Goal: Task Accomplishment & Management: Use online tool/utility

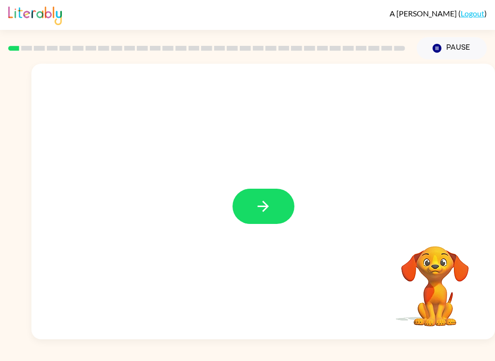
click at [261, 222] on button "button" at bounding box center [263, 206] width 62 height 35
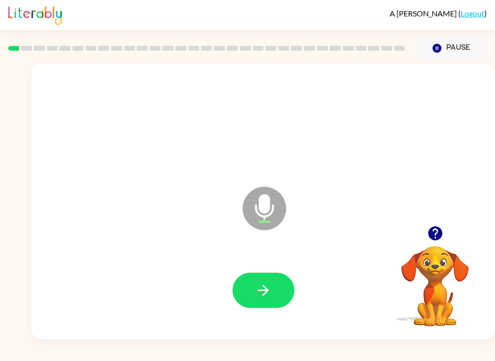
click at [272, 296] on button "button" at bounding box center [263, 290] width 62 height 35
click at [269, 295] on icon "button" at bounding box center [263, 290] width 17 height 17
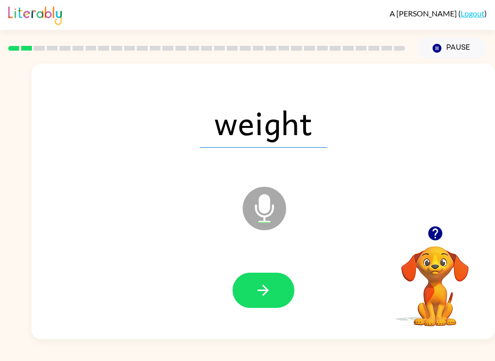
click at [276, 296] on button "button" at bounding box center [263, 290] width 62 height 35
click at [268, 284] on icon "button" at bounding box center [263, 290] width 17 height 17
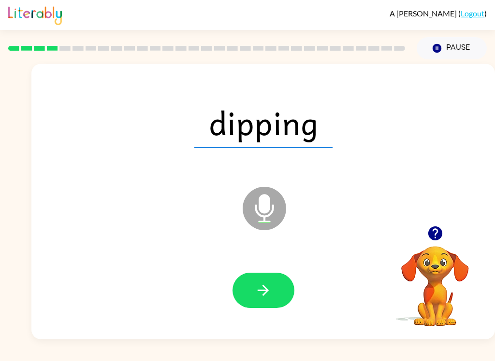
click at [272, 288] on button "button" at bounding box center [263, 290] width 62 height 35
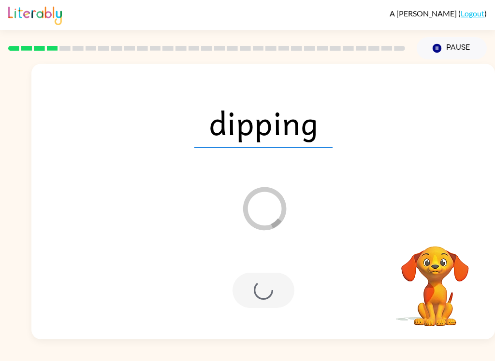
click at [444, 45] on button "Pause Pause" at bounding box center [451, 48] width 70 height 22
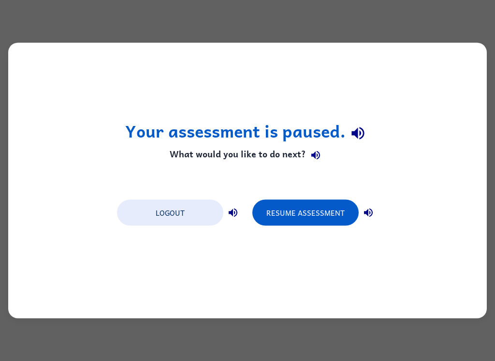
click at [326, 223] on button "Resume Assessment" at bounding box center [305, 213] width 106 height 26
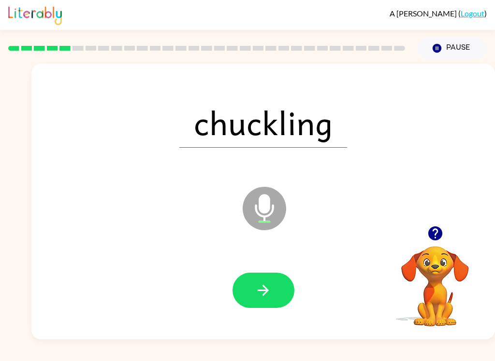
click at [250, 288] on button "button" at bounding box center [263, 290] width 62 height 35
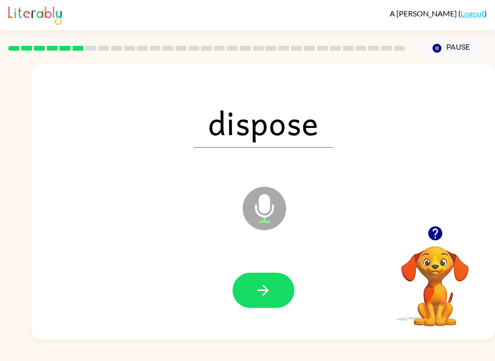
click at [262, 292] on icon "button" at bounding box center [263, 290] width 17 height 17
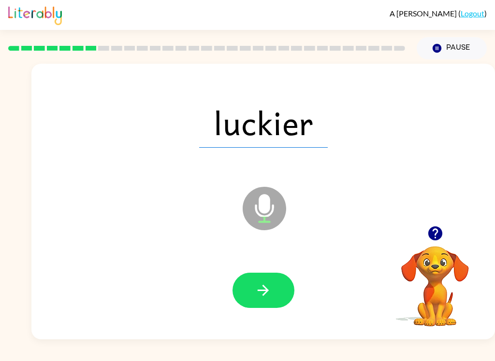
click at [266, 292] on icon "button" at bounding box center [262, 290] width 11 height 11
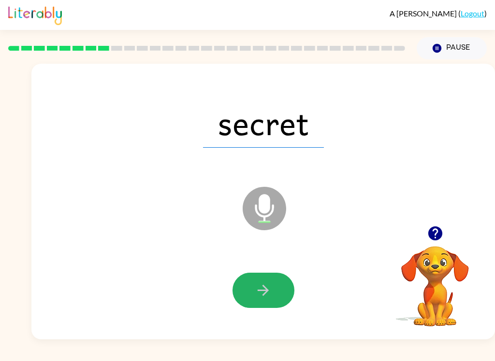
click at [268, 300] on button "button" at bounding box center [263, 290] width 62 height 35
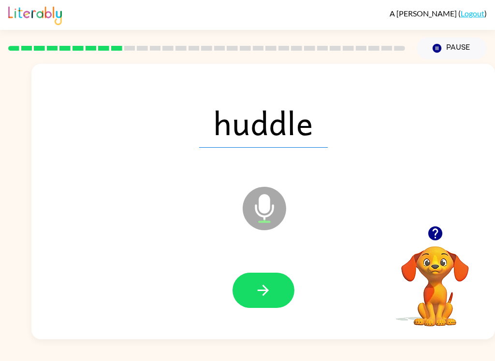
click at [264, 297] on icon "button" at bounding box center [263, 290] width 17 height 17
click at [275, 289] on button "button" at bounding box center [263, 290] width 62 height 35
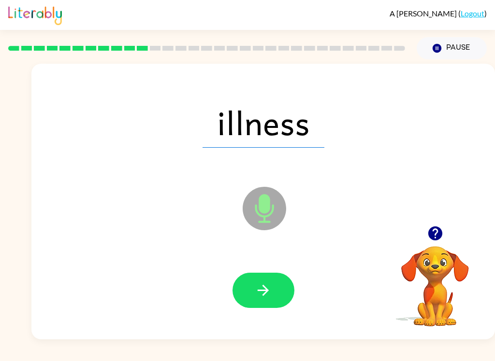
click at [269, 292] on icon "button" at bounding box center [263, 290] width 17 height 17
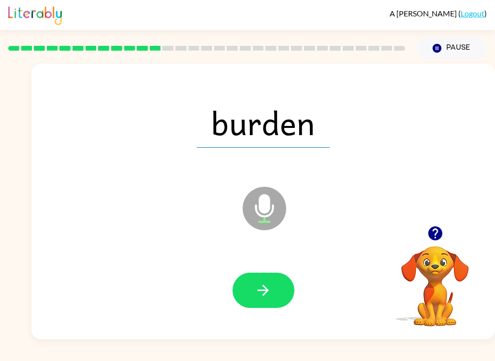
click at [272, 289] on button "button" at bounding box center [263, 290] width 62 height 35
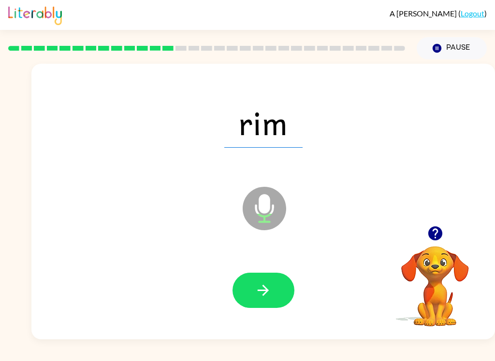
click at [274, 293] on button "button" at bounding box center [263, 290] width 62 height 35
click at [275, 284] on button "button" at bounding box center [263, 290] width 62 height 35
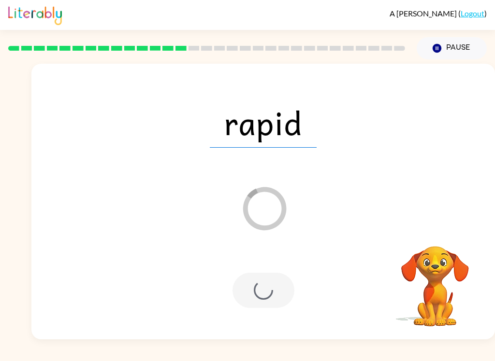
click at [439, 44] on icon "Pause" at bounding box center [436, 48] width 11 height 11
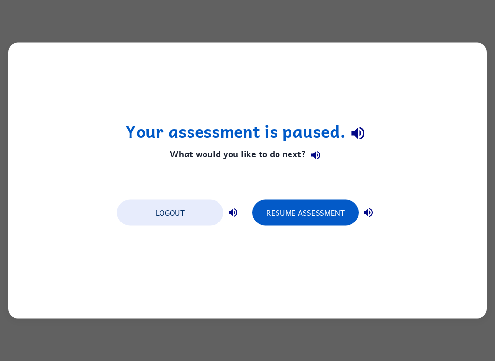
click at [310, 210] on button "Resume Assessment" at bounding box center [305, 213] width 106 height 26
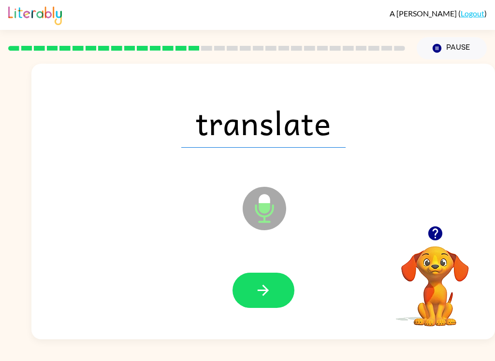
click at [258, 306] on button "button" at bounding box center [263, 290] width 62 height 35
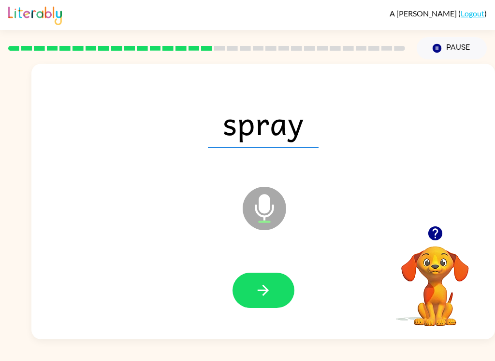
click at [266, 289] on icon "button" at bounding box center [262, 290] width 11 height 11
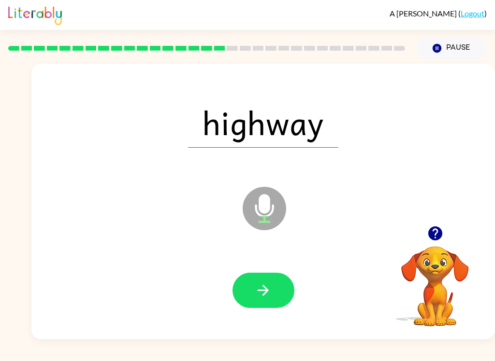
click at [265, 277] on button "button" at bounding box center [263, 290] width 62 height 35
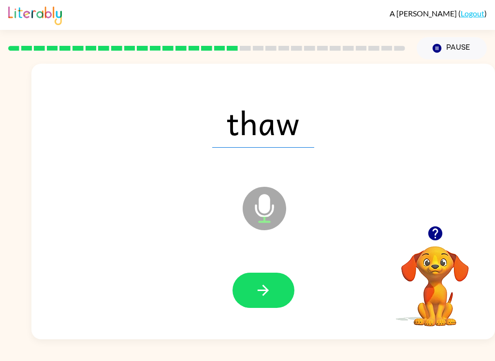
click at [286, 289] on button "button" at bounding box center [263, 290] width 62 height 35
click at [270, 289] on icon "button" at bounding box center [263, 290] width 17 height 17
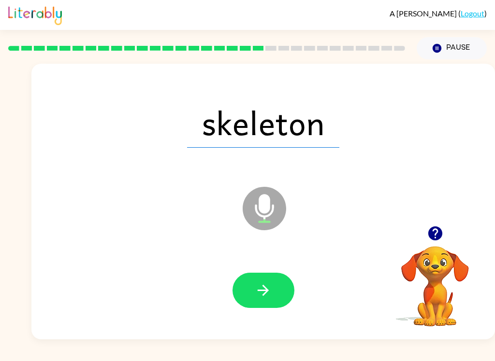
click at [268, 286] on icon "button" at bounding box center [263, 290] width 17 height 17
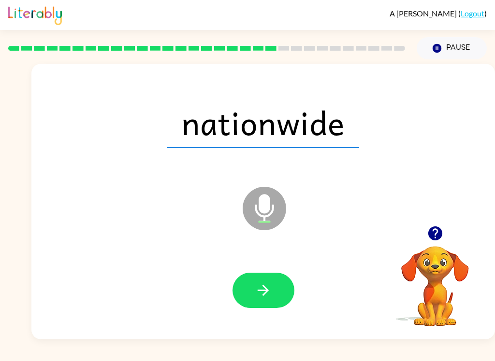
click at [268, 287] on icon "button" at bounding box center [263, 290] width 17 height 17
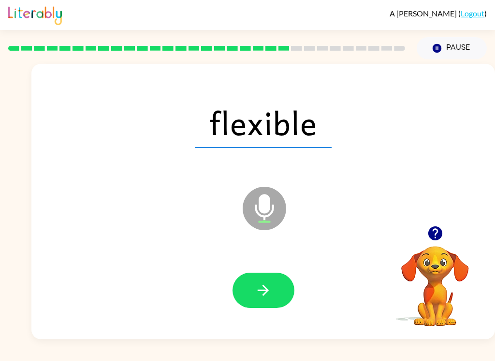
click at [271, 279] on button "button" at bounding box center [263, 290] width 62 height 35
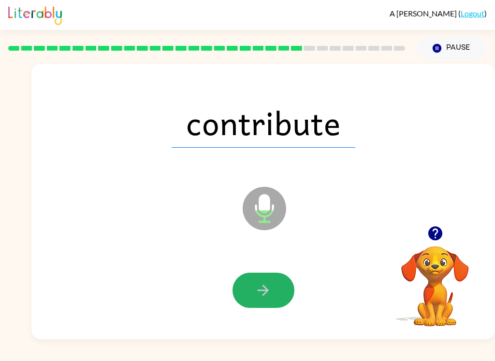
click at [273, 287] on button "button" at bounding box center [263, 290] width 62 height 35
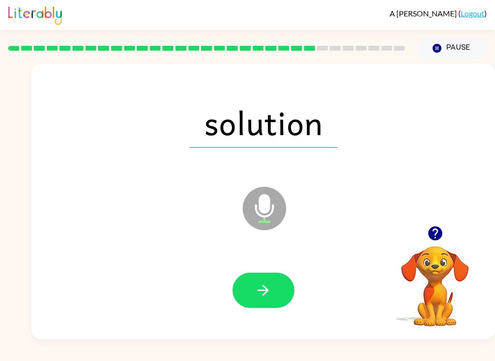
click at [266, 292] on icon "button" at bounding box center [262, 290] width 11 height 11
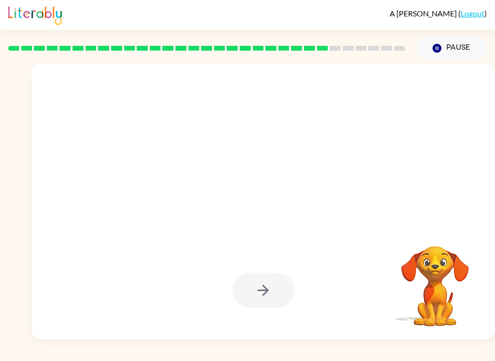
click at [274, 315] on div at bounding box center [263, 290] width 444 height 79
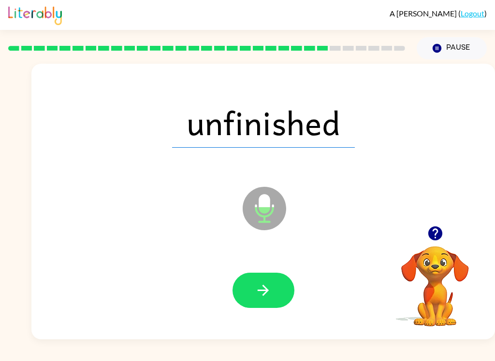
click at [265, 275] on button "button" at bounding box center [263, 290] width 62 height 35
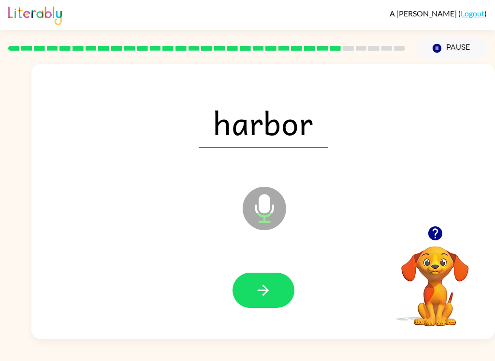
click at [268, 286] on icon "button" at bounding box center [263, 290] width 17 height 17
click at [261, 291] on icon "button" at bounding box center [262, 290] width 11 height 11
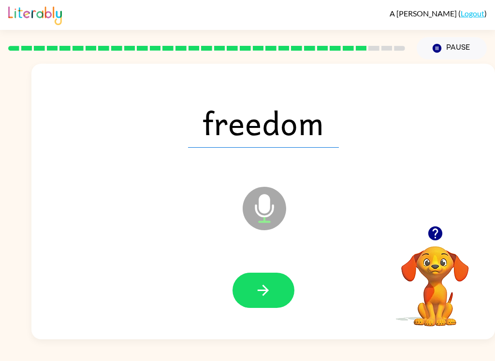
click at [265, 289] on icon "button" at bounding box center [263, 290] width 17 height 17
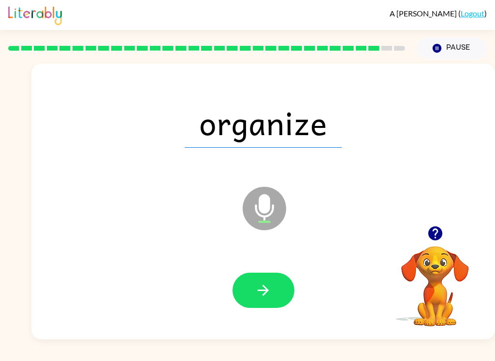
click at [270, 294] on icon "button" at bounding box center [263, 290] width 17 height 17
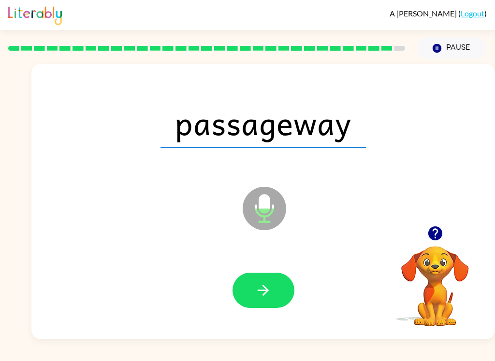
click at [271, 294] on icon "button" at bounding box center [263, 290] width 17 height 17
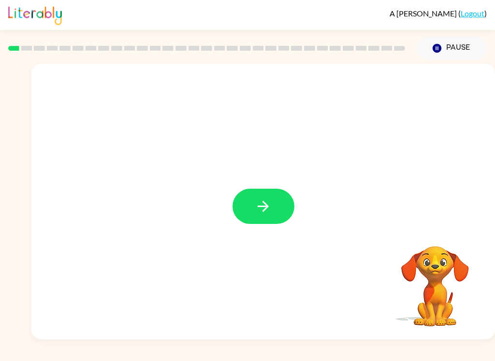
click at [255, 217] on button "button" at bounding box center [263, 206] width 62 height 35
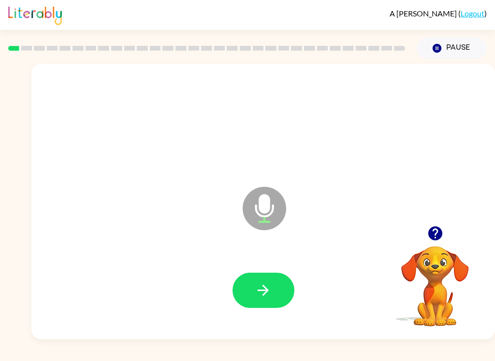
click at [271, 283] on icon "button" at bounding box center [263, 290] width 17 height 17
click at [275, 289] on button "button" at bounding box center [263, 290] width 62 height 35
click at [272, 284] on button "button" at bounding box center [263, 290] width 62 height 35
click at [286, 292] on button "button" at bounding box center [263, 290] width 62 height 35
click at [264, 303] on button "button" at bounding box center [263, 290] width 62 height 35
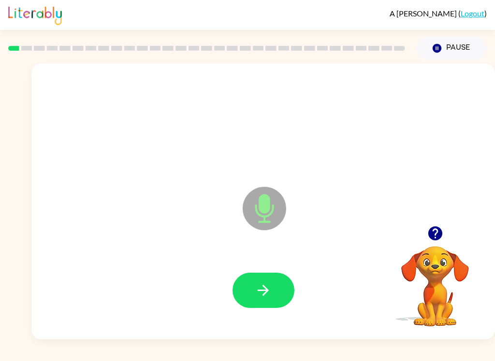
click at [271, 296] on icon "button" at bounding box center [263, 290] width 17 height 17
click at [276, 287] on button "button" at bounding box center [263, 290] width 62 height 35
click at [275, 300] on button "button" at bounding box center [263, 290] width 62 height 35
click at [263, 294] on icon "button" at bounding box center [263, 290] width 17 height 17
click at [267, 288] on icon "button" at bounding box center [263, 290] width 17 height 17
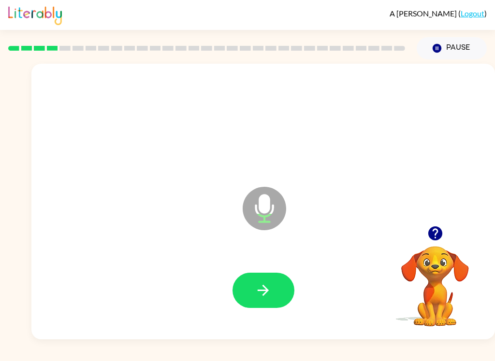
click at [270, 294] on icon "button" at bounding box center [263, 290] width 17 height 17
click at [264, 293] on icon "button" at bounding box center [263, 290] width 17 height 17
click at [276, 293] on button "button" at bounding box center [263, 290] width 62 height 35
click at [283, 270] on div at bounding box center [263, 290] width 444 height 79
click at [260, 274] on button "button" at bounding box center [263, 290] width 62 height 35
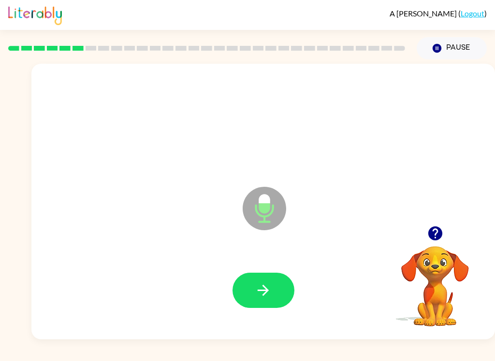
click at [254, 297] on button "button" at bounding box center [263, 290] width 62 height 35
click at [264, 287] on icon "button" at bounding box center [262, 290] width 11 height 11
click at [269, 296] on icon "button" at bounding box center [263, 290] width 17 height 17
click at [280, 295] on button "button" at bounding box center [263, 290] width 62 height 35
click at [279, 286] on button "button" at bounding box center [263, 290] width 62 height 35
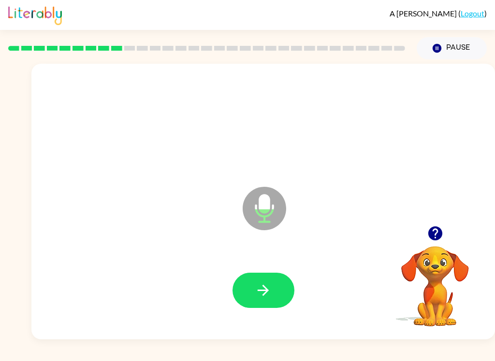
click at [251, 280] on button "button" at bounding box center [263, 290] width 62 height 35
click at [276, 286] on button "button" at bounding box center [263, 290] width 62 height 35
click at [250, 288] on button "button" at bounding box center [263, 290] width 62 height 35
click at [266, 282] on icon "button" at bounding box center [263, 290] width 17 height 17
click at [280, 303] on button "button" at bounding box center [263, 290] width 62 height 35
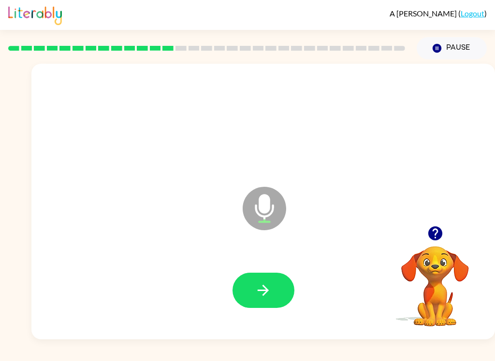
click at [468, 270] on video "Your browser must support playing .mp4 files to use Literably. Please try using…" at bounding box center [434, 279] width 97 height 97
click at [447, 263] on video "Your browser must support playing .mp4 files to use Literably. Please try using…" at bounding box center [434, 279] width 97 height 97
click at [438, 235] on icon "button" at bounding box center [435, 234] width 14 height 14
click at [249, 281] on button "button" at bounding box center [263, 290] width 62 height 35
click at [279, 291] on button "button" at bounding box center [263, 290] width 62 height 35
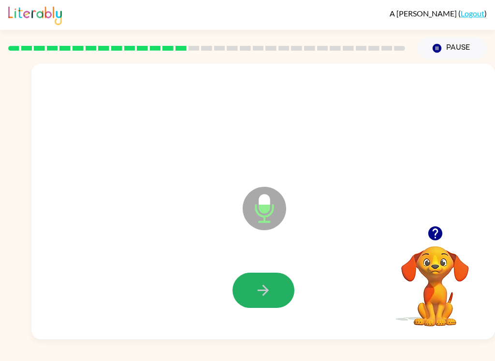
click at [274, 288] on button "button" at bounding box center [263, 290] width 62 height 35
click at [266, 300] on button "button" at bounding box center [263, 290] width 62 height 35
click at [268, 274] on button "button" at bounding box center [263, 290] width 62 height 35
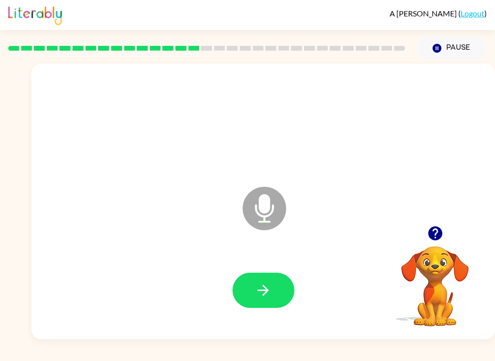
click at [283, 287] on button "button" at bounding box center [263, 290] width 62 height 35
click at [271, 286] on icon "button" at bounding box center [263, 290] width 17 height 17
click at [283, 277] on button "button" at bounding box center [263, 290] width 62 height 35
click at [443, 261] on video "Your browser must support playing .mp4 files to use Literably. Please try using…" at bounding box center [434, 279] width 97 height 97
click at [445, 223] on div at bounding box center [434, 233] width 97 height 25
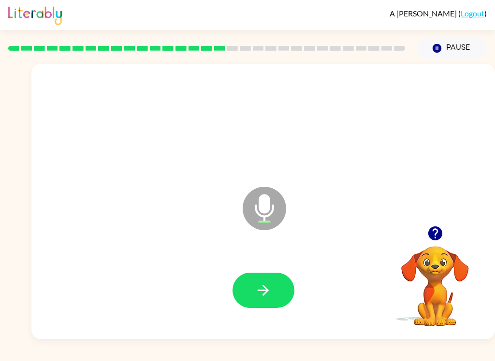
click at [433, 233] on icon "button" at bounding box center [435, 234] width 14 height 14
click at [269, 296] on icon "button" at bounding box center [263, 290] width 17 height 17
click at [258, 292] on icon "button" at bounding box center [263, 290] width 17 height 17
click at [267, 295] on icon "button" at bounding box center [263, 290] width 17 height 17
click at [272, 284] on button "button" at bounding box center [263, 290] width 62 height 35
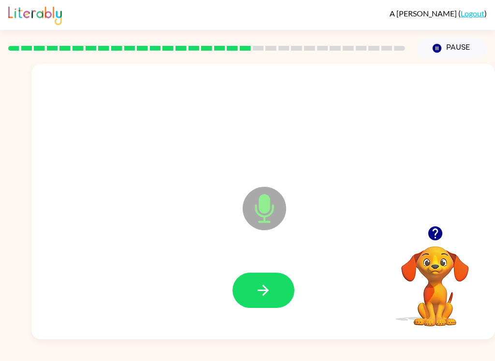
click at [275, 285] on button "button" at bounding box center [263, 290] width 62 height 35
click at [272, 290] on button "button" at bounding box center [263, 290] width 62 height 35
click at [268, 300] on button "button" at bounding box center [263, 290] width 62 height 35
click at [280, 286] on button "button" at bounding box center [263, 290] width 62 height 35
click at [262, 282] on icon "button" at bounding box center [263, 290] width 17 height 17
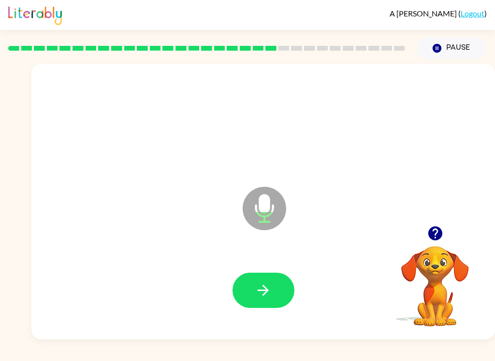
click at [267, 306] on button "button" at bounding box center [263, 290] width 62 height 35
click at [257, 295] on icon "button" at bounding box center [263, 290] width 17 height 17
click at [286, 285] on button "button" at bounding box center [263, 290] width 62 height 35
click at [249, 297] on button "button" at bounding box center [263, 290] width 62 height 35
click at [266, 330] on div at bounding box center [263, 290] width 444 height 79
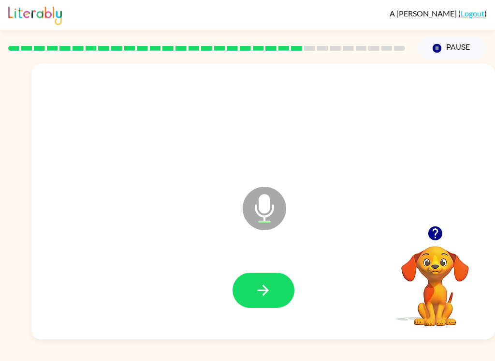
click at [247, 300] on button "button" at bounding box center [263, 290] width 62 height 35
click at [271, 291] on icon "button" at bounding box center [263, 290] width 17 height 17
click at [291, 283] on button "button" at bounding box center [263, 290] width 62 height 35
click at [243, 279] on button "button" at bounding box center [263, 290] width 62 height 35
click at [443, 256] on video "Your browser must support playing .mp4 files to use Literably. Please try using…" at bounding box center [434, 279] width 97 height 97
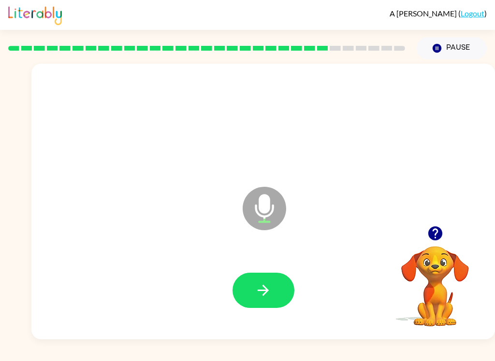
click at [436, 222] on button "button" at bounding box center [435, 233] width 25 height 25
click at [264, 291] on icon "button" at bounding box center [262, 290] width 11 height 11
click at [280, 294] on button "button" at bounding box center [263, 290] width 62 height 35
click at [276, 300] on button "button" at bounding box center [263, 290] width 62 height 35
click at [274, 293] on button "button" at bounding box center [263, 290] width 62 height 35
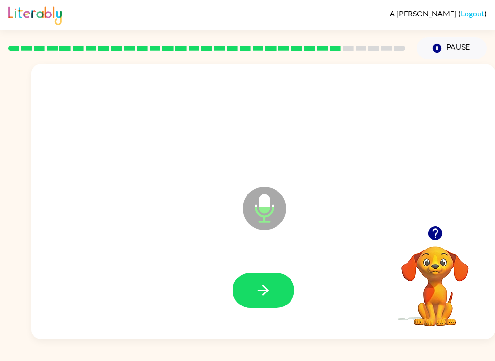
click at [278, 294] on button "button" at bounding box center [263, 290] width 62 height 35
click at [281, 294] on button "button" at bounding box center [263, 290] width 62 height 35
click at [284, 293] on button "button" at bounding box center [263, 290] width 62 height 35
click at [287, 295] on button "button" at bounding box center [263, 290] width 62 height 35
click at [285, 297] on button "button" at bounding box center [263, 290] width 62 height 35
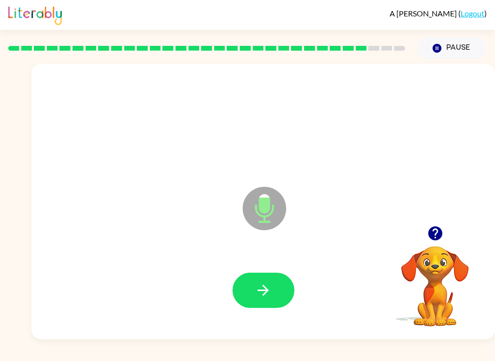
click at [293, 292] on button "button" at bounding box center [263, 290] width 62 height 35
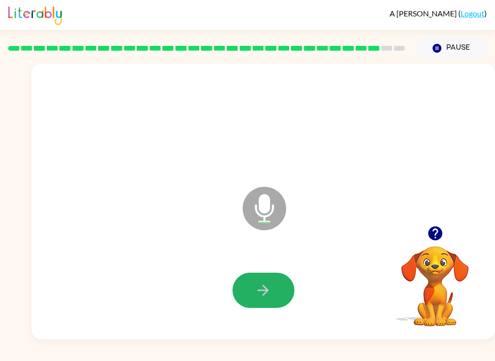
click at [289, 296] on button "button" at bounding box center [263, 290] width 62 height 35
click at [284, 304] on button "button" at bounding box center [263, 290] width 62 height 35
click at [285, 296] on button "button" at bounding box center [263, 290] width 62 height 35
click at [272, 292] on button "button" at bounding box center [263, 290] width 62 height 35
